Goal: Task Accomplishment & Management: Manage account settings

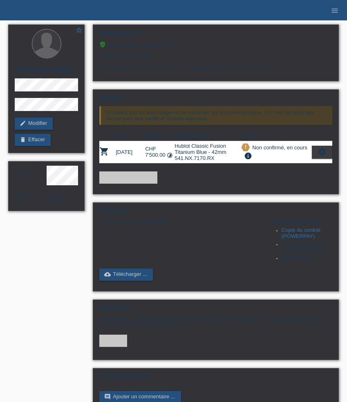
click at [338, 7] on li "menu" at bounding box center [334, 10] width 16 height 21
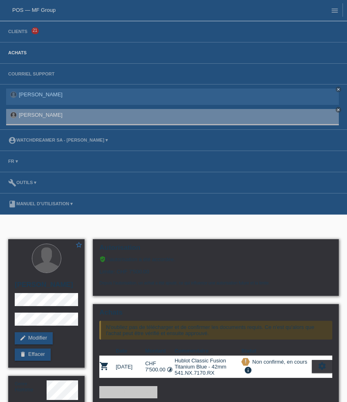
click at [20, 51] on link "Achats" at bounding box center [17, 52] width 27 height 5
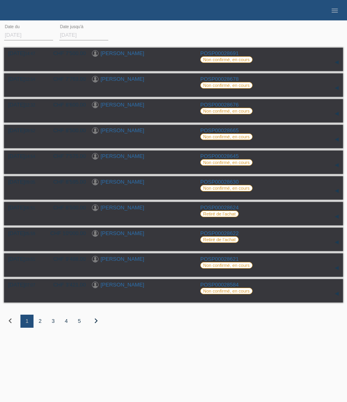
click at [39, 326] on div "2" at bounding box center [39, 321] width 13 height 13
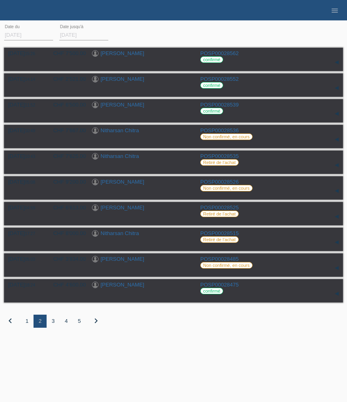
click at [54, 324] on div "3" at bounding box center [53, 321] width 13 height 13
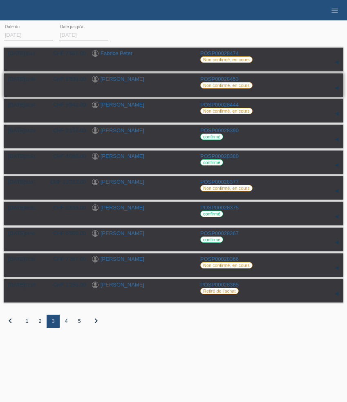
click at [126, 80] on link "Brice Stempfel" at bounding box center [122, 79] width 44 height 6
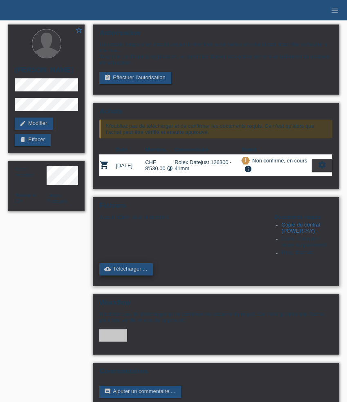
click at [130, 274] on link "cloud_upload Télécharger ..." at bounding box center [125, 269] width 53 height 12
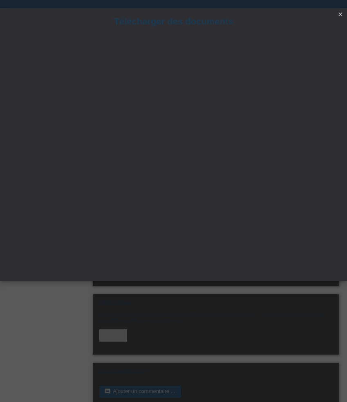
click at [339, 15] on icon "close" at bounding box center [340, 14] width 7 height 7
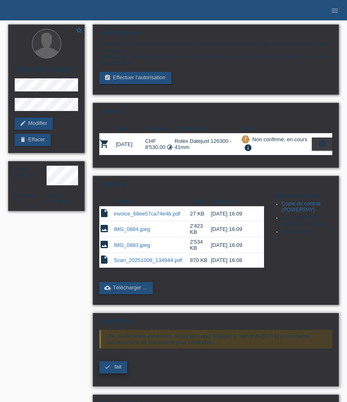
click at [117, 370] on span "fait" at bounding box center [117, 367] width 7 height 6
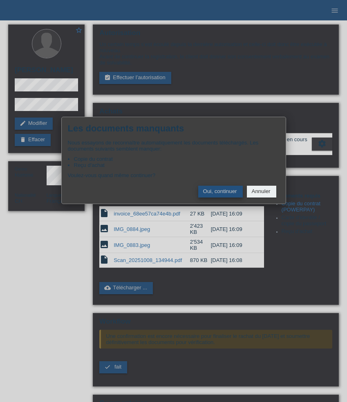
click at [219, 194] on button "Oui, continuer" at bounding box center [220, 192] width 45 height 12
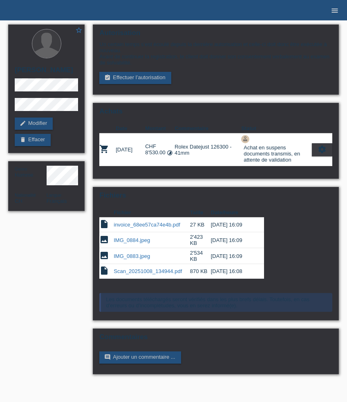
click at [336, 11] on icon "menu" at bounding box center [334, 11] width 8 height 8
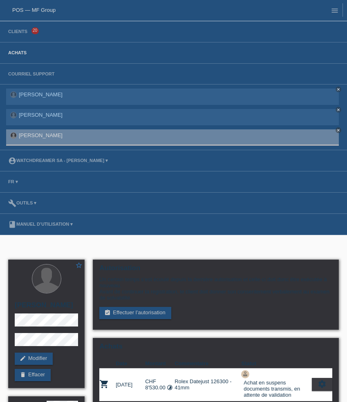
click at [18, 52] on link "Achats" at bounding box center [17, 52] width 27 height 5
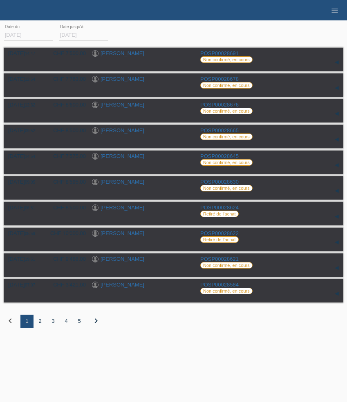
click at [54, 325] on div "3" at bounding box center [53, 321] width 13 height 13
